Goal: Check status: Check status

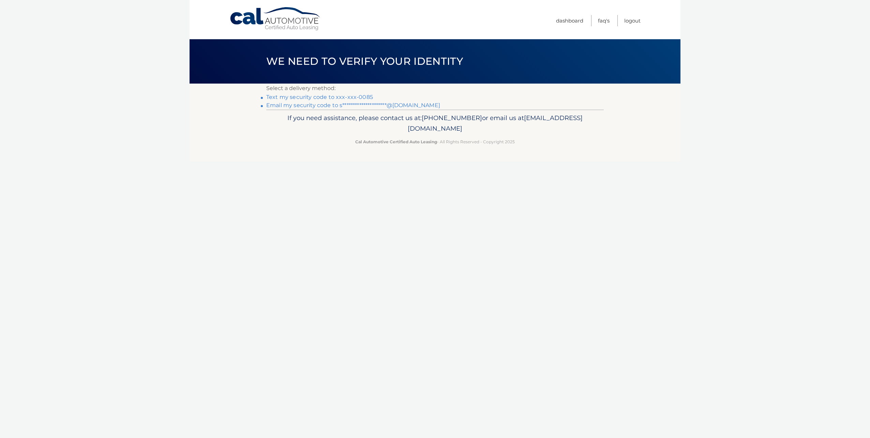
click at [353, 96] on link "Text my security code to xxx-xxx-0085" at bounding box center [319, 97] width 107 height 6
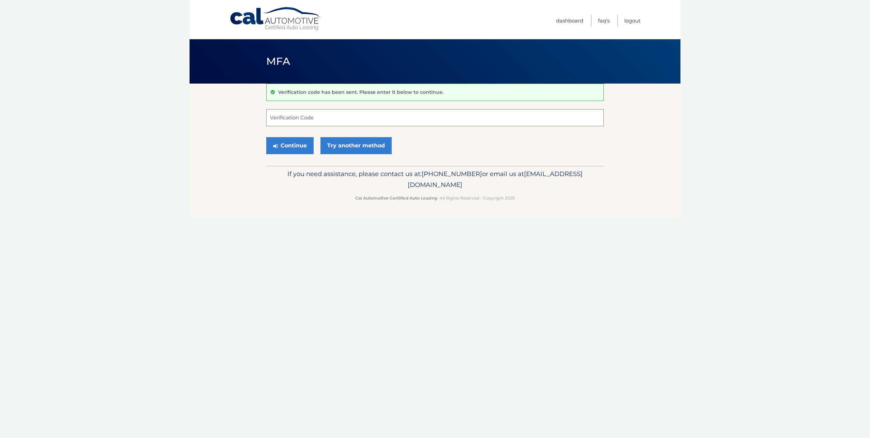
click at [286, 118] on input "Verification Code" at bounding box center [434, 117] width 337 height 17
type input "711968"
click at [290, 145] on button "Continue" at bounding box center [289, 145] width 47 height 17
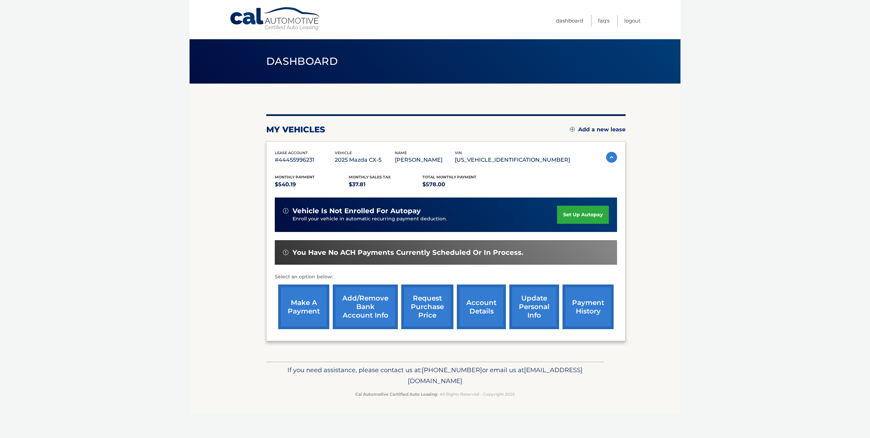
click at [594, 308] on link "payment history" at bounding box center [587, 306] width 51 height 45
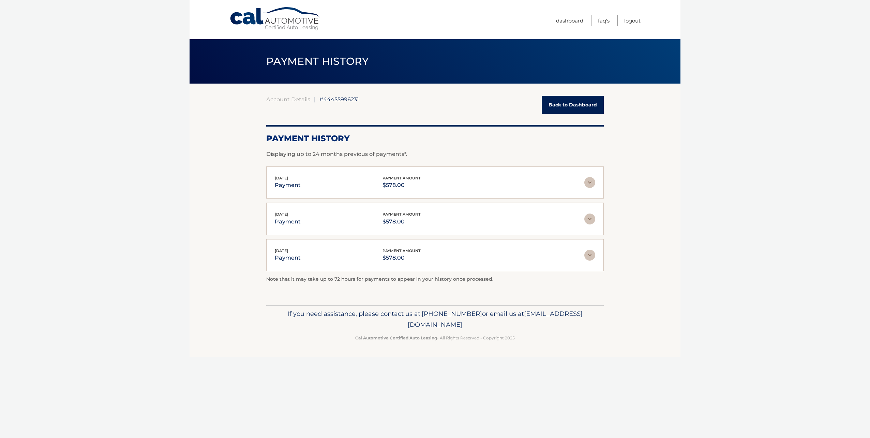
click at [558, 98] on link "Back to Dashboard" at bounding box center [573, 105] width 62 height 18
